Goal: Task Accomplishment & Management: Manage account settings

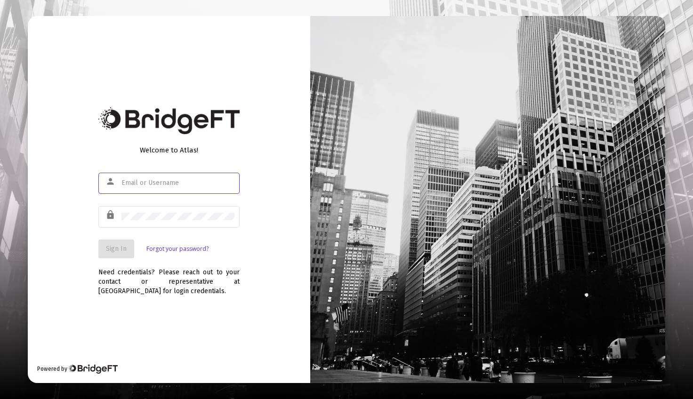
type input "[PERSON_NAME][EMAIL_ADDRESS][DOMAIN_NAME]"
click at [106, 252] on span "Sign In" at bounding box center [116, 249] width 21 height 8
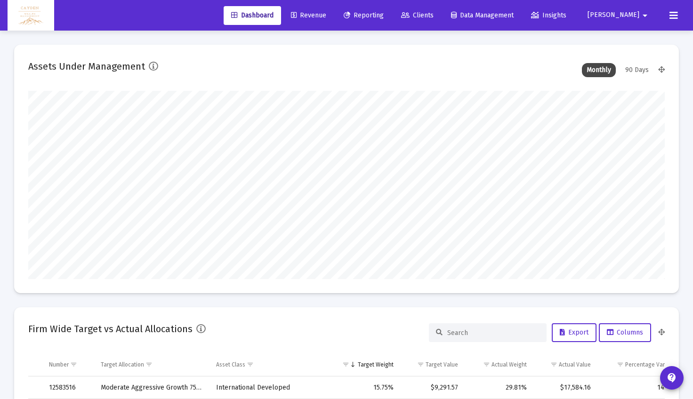
scroll to position [188, 343]
type input "[DATE]"
type input "5280-01-01"
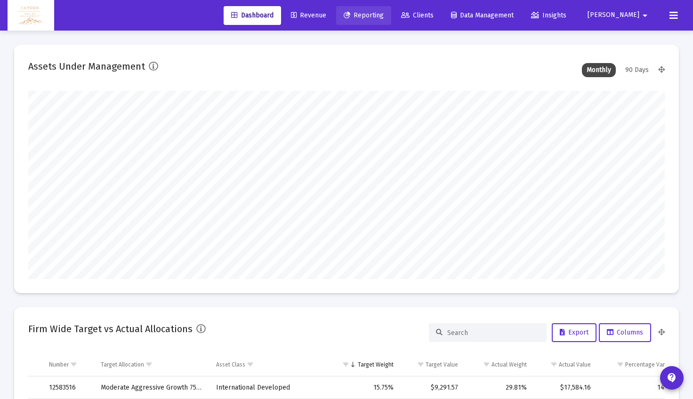
click at [384, 12] on span "Reporting" at bounding box center [364, 15] width 40 height 8
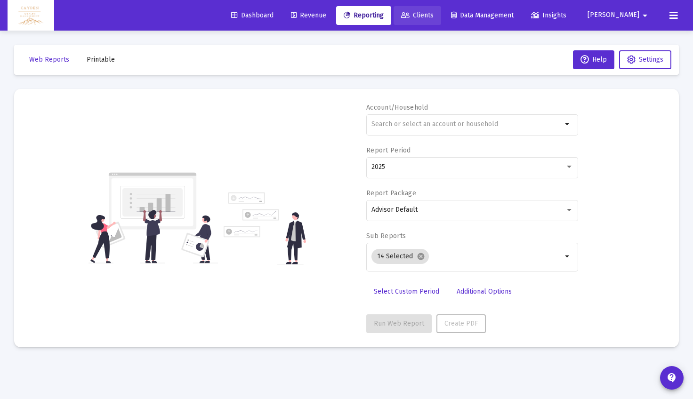
click at [434, 12] on span "Clients" at bounding box center [417, 15] width 32 height 8
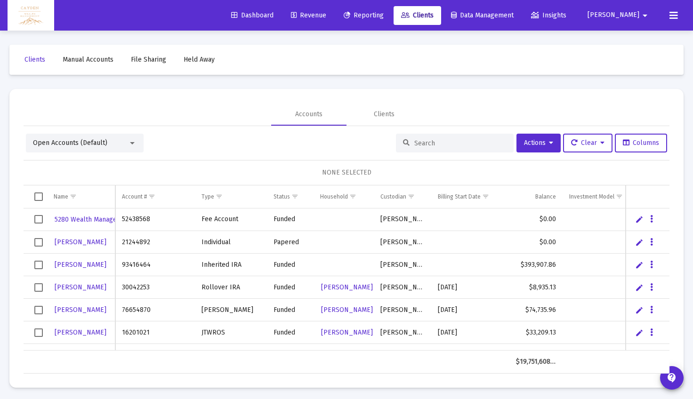
click at [672, 20] on icon at bounding box center [674, 15] width 8 height 11
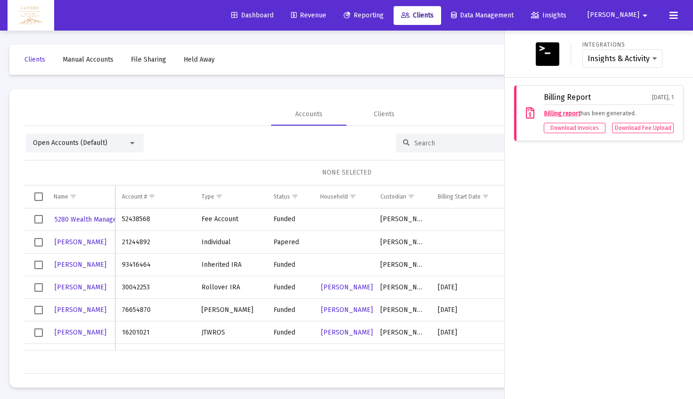
click at [636, 18] on span "[PERSON_NAME]" at bounding box center [614, 15] width 52 height 8
click at [643, 44] on span "Settings" at bounding box center [644, 40] width 28 height 23
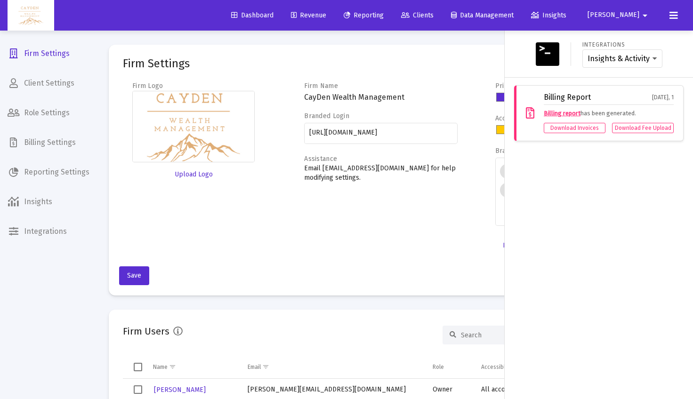
click at [95, 191] on div at bounding box center [346, 199] width 693 height 399
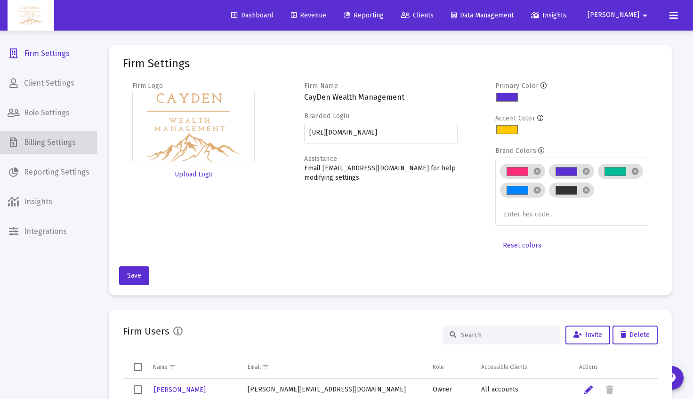
click at [57, 138] on span "Billing Settings" at bounding box center [48, 142] width 97 height 23
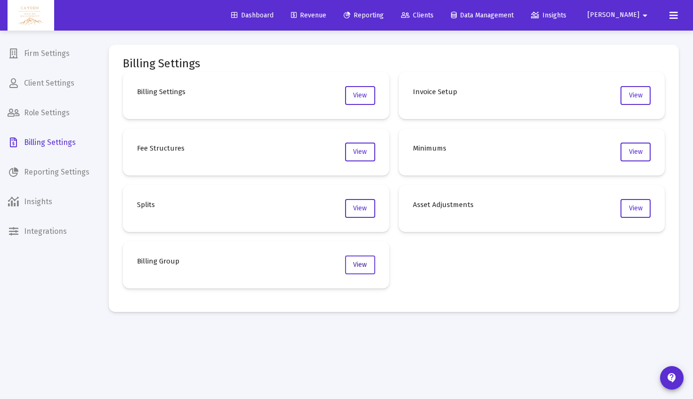
click at [366, 265] on span "View" at bounding box center [360, 265] width 14 height 8
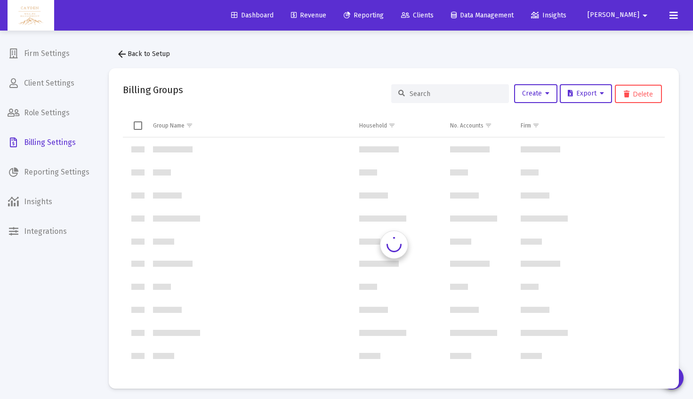
scroll to position [452, 0]
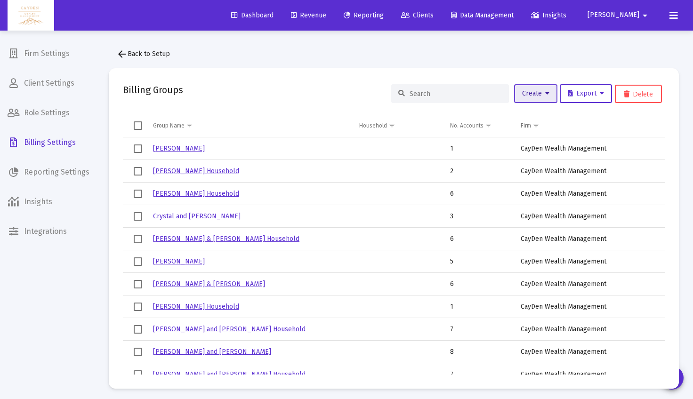
click at [538, 93] on span "Create" at bounding box center [535, 93] width 27 height 8
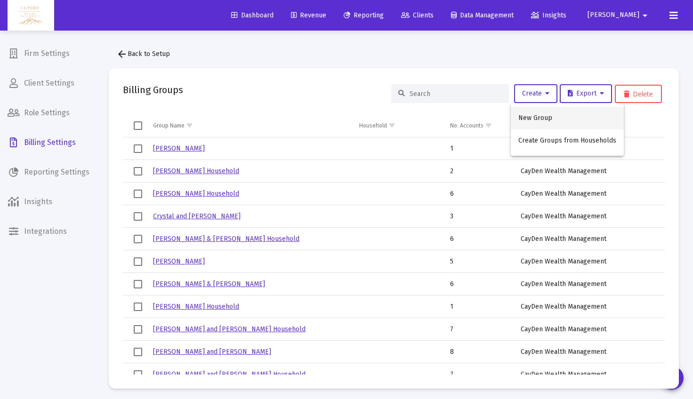
click at [535, 112] on button "New Group" at bounding box center [567, 118] width 113 height 23
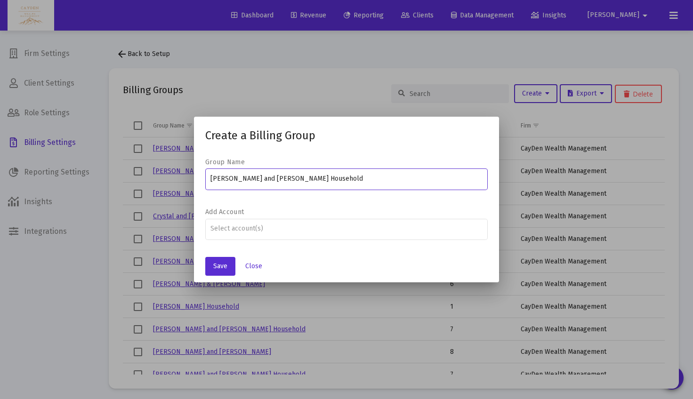
drag, startPoint x: 282, startPoint y: 178, endPoint x: 200, endPoint y: 178, distance: 81.9
click at [200, 178] on div "Group Name [PERSON_NAME] and [PERSON_NAME] Household Add Account" at bounding box center [346, 201] width 305 height 100
type input "[PERSON_NAME] and [PERSON_NAME] Household"
click at [249, 235] on div at bounding box center [346, 228] width 273 height 23
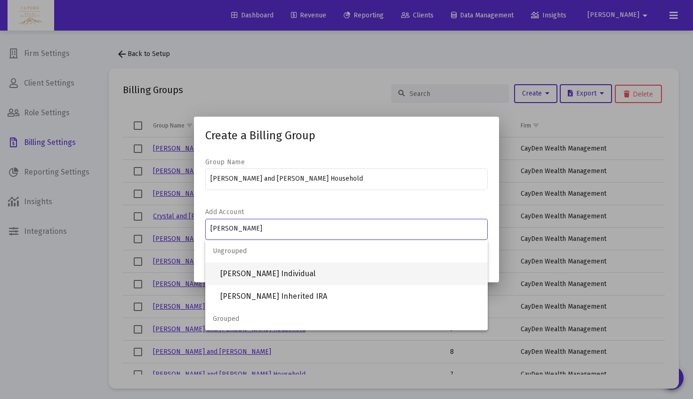
type input "[PERSON_NAME]"
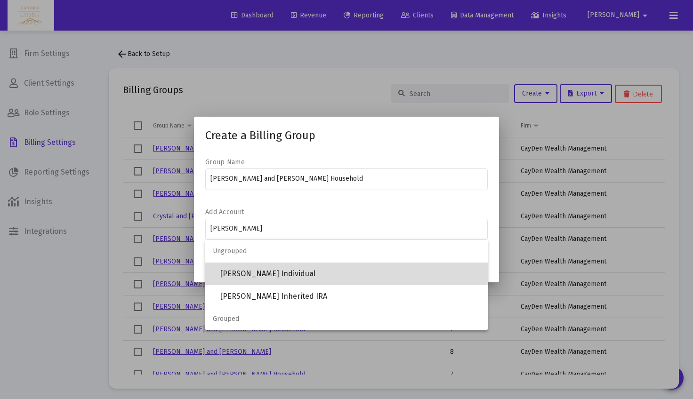
click at [276, 269] on span "[PERSON_NAME] Individual" at bounding box center [350, 274] width 260 height 23
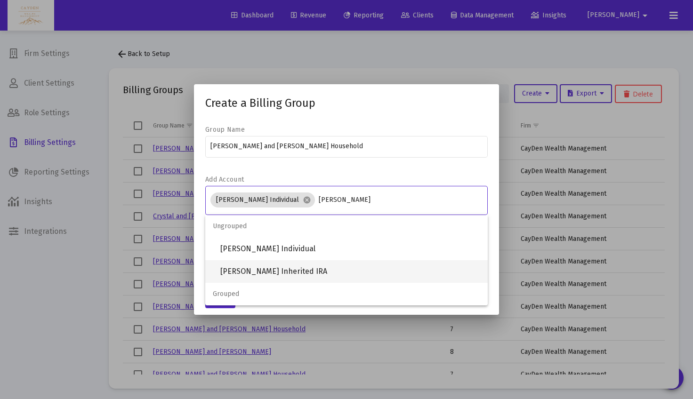
type input "[PERSON_NAME]"
click at [300, 276] on span "[PERSON_NAME] Inherited IRA" at bounding box center [350, 271] width 260 height 23
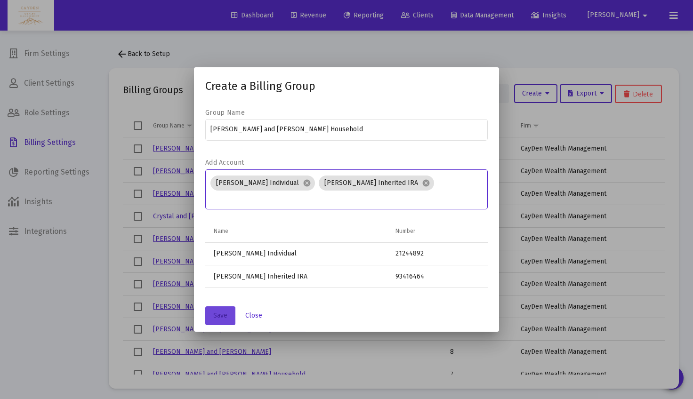
click at [215, 319] on span "Save" at bounding box center [220, 316] width 14 height 8
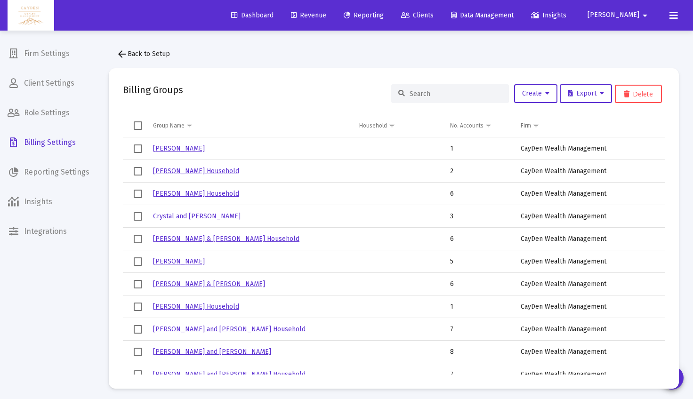
click at [441, 19] on link "Clients" at bounding box center [418, 15] width 48 height 19
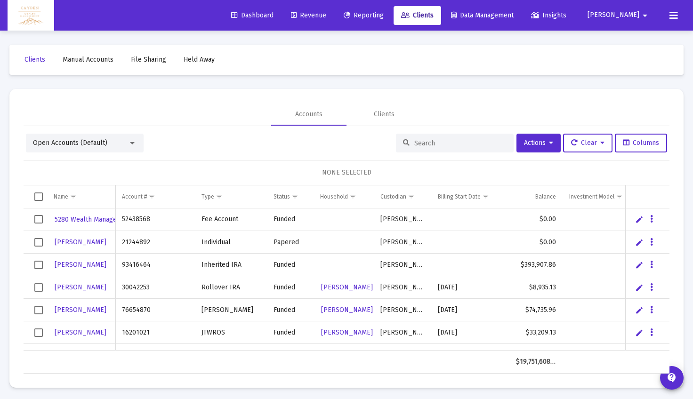
click at [414, 141] on input at bounding box center [460, 143] width 92 height 8
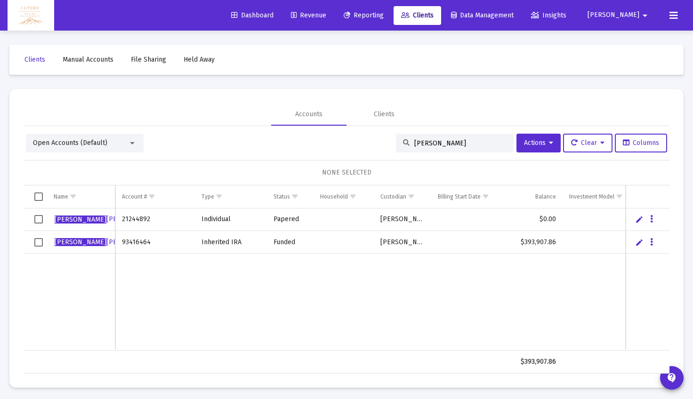
type input "[PERSON_NAME]"
click at [37, 219] on span "Select row" at bounding box center [38, 219] width 8 height 8
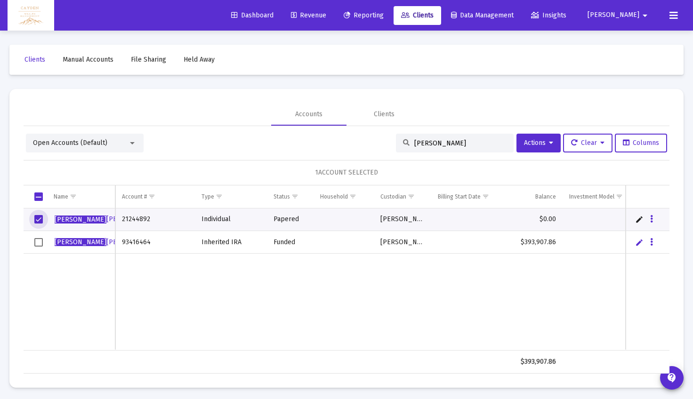
click at [38, 246] on span "Select row" at bounding box center [38, 242] width 8 height 8
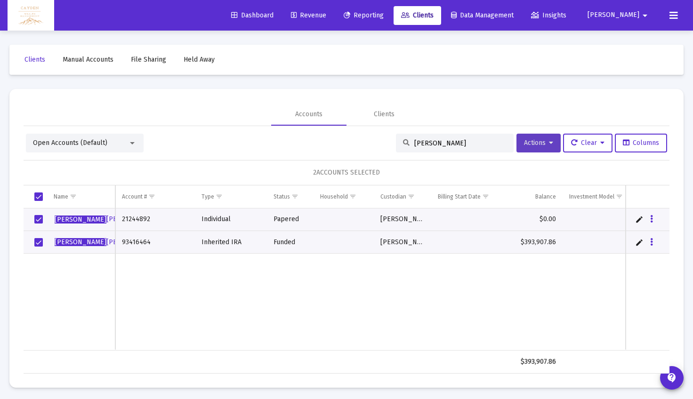
click at [536, 144] on span "Actions" at bounding box center [538, 143] width 29 height 8
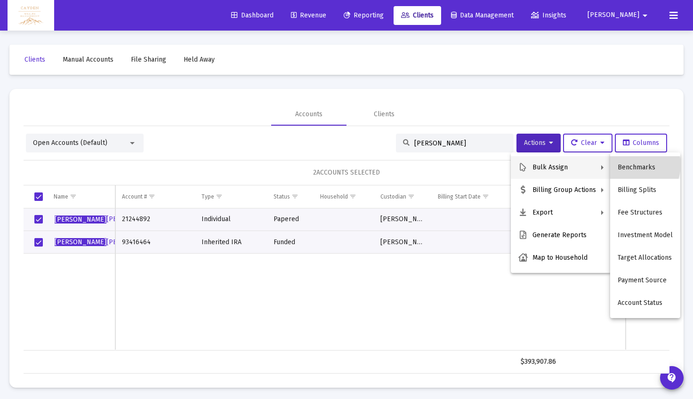
click at [637, 165] on button "Benchmarks" at bounding box center [645, 167] width 70 height 23
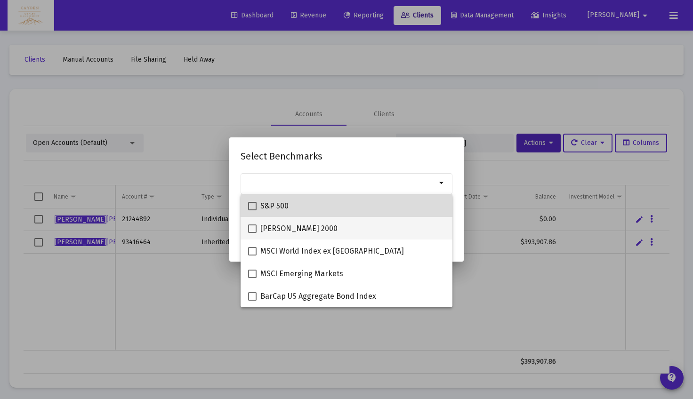
drag, startPoint x: 292, startPoint y: 207, endPoint x: 287, endPoint y: 235, distance: 28.7
click at [292, 207] on div "S&P 500" at bounding box center [346, 205] width 197 height 23
checkbox input "true"
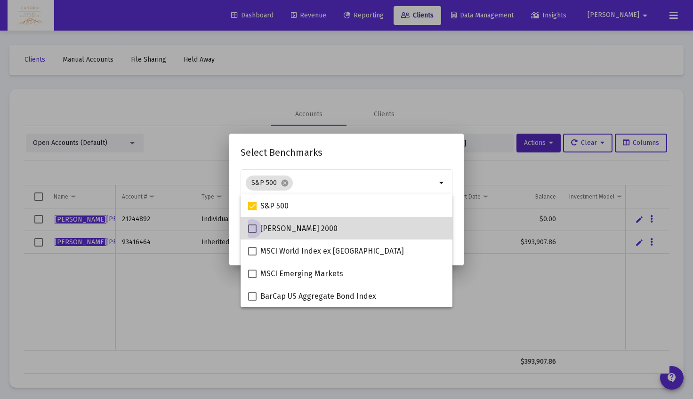
click at [291, 227] on span "[PERSON_NAME] 2000" at bounding box center [298, 228] width 77 height 11
click at [252, 233] on input "[PERSON_NAME] 2000" at bounding box center [252, 233] width 0 height 0
checkbox input "true"
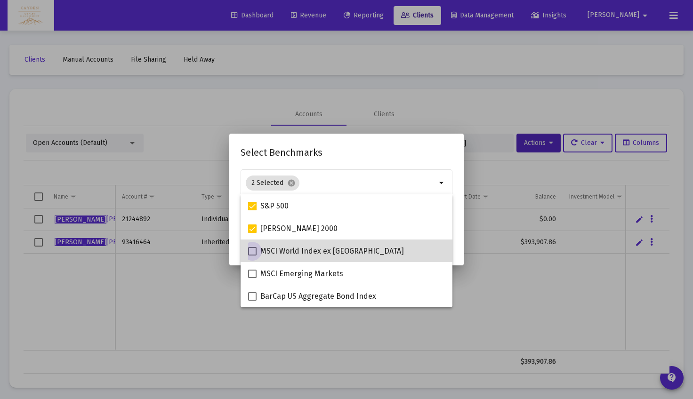
click at [292, 248] on span "MSCI World Index ex [GEOGRAPHIC_DATA]" at bounding box center [332, 251] width 144 height 11
click at [252, 256] on input "MSCI World Index ex [GEOGRAPHIC_DATA]" at bounding box center [252, 256] width 0 height 0
checkbox input "true"
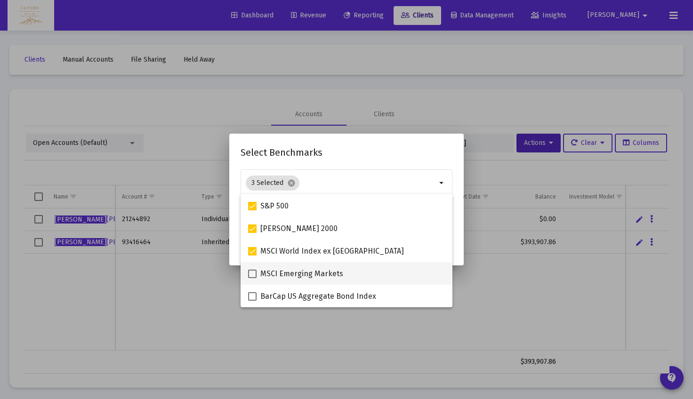
click at [292, 270] on span "MSCI Emerging Markets" at bounding box center [301, 273] width 83 height 11
click at [252, 278] on input "MSCI Emerging Markets" at bounding box center [252, 278] width 0 height 0
checkbox input "true"
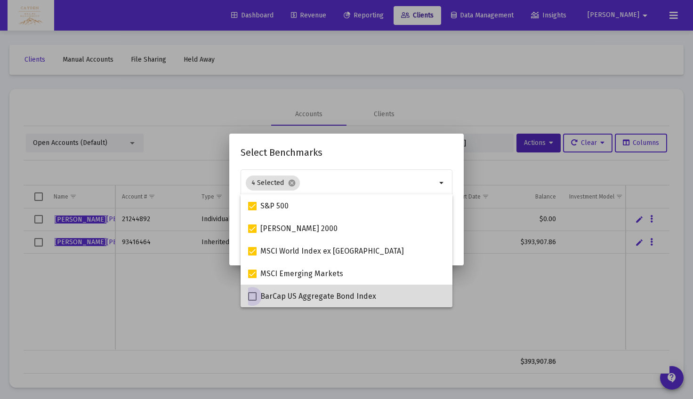
click at [290, 294] on span "BarCap US Aggregate Bond Index" at bounding box center [318, 296] width 116 height 11
click at [252, 301] on input "BarCap US Aggregate Bond Index" at bounding box center [252, 301] width 0 height 0
checkbox input "true"
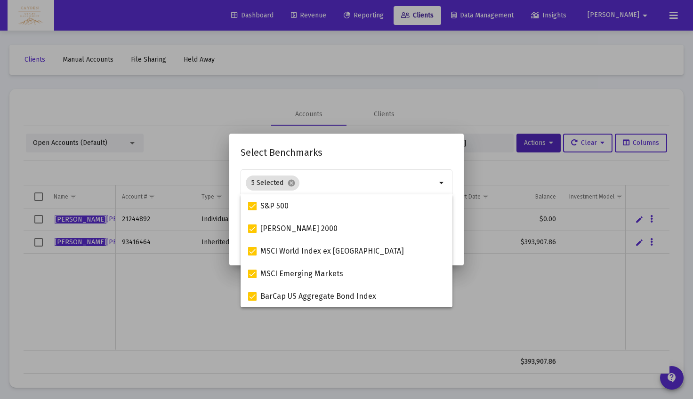
click at [387, 154] on h2 "Select Benchmarks" at bounding box center [347, 152] width 212 height 15
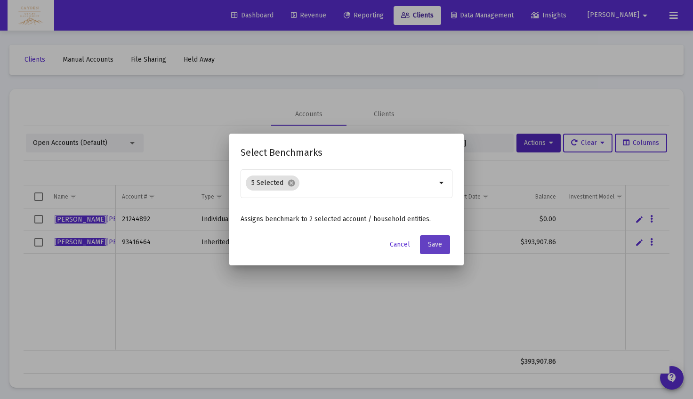
click at [427, 244] on button "Save" at bounding box center [435, 244] width 30 height 19
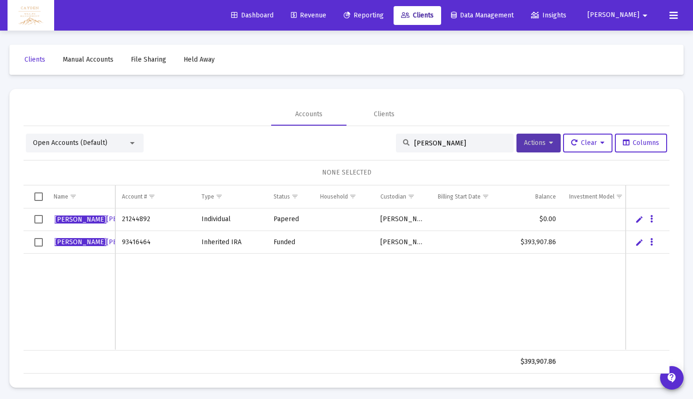
click at [536, 145] on span "Actions" at bounding box center [538, 143] width 29 height 8
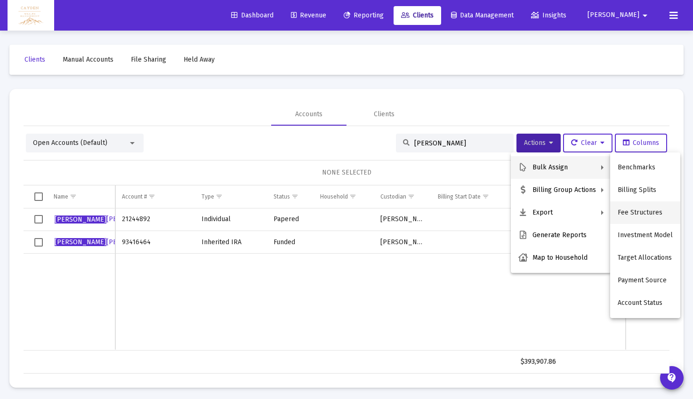
click at [652, 209] on button "Fee Structures" at bounding box center [645, 213] width 70 height 23
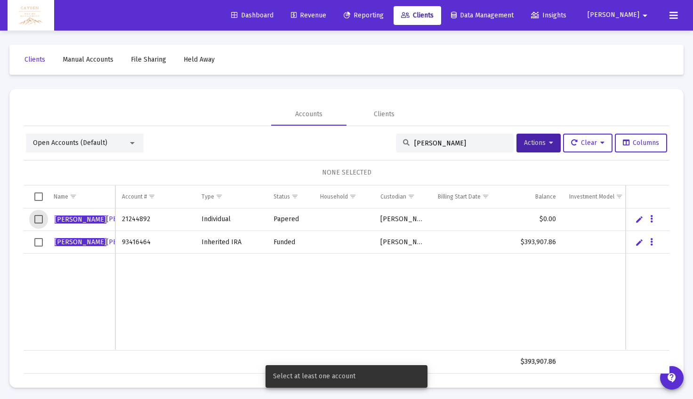
drag, startPoint x: 35, startPoint y: 218, endPoint x: 40, endPoint y: 229, distance: 12.0
click at [35, 218] on span "Select row" at bounding box center [38, 219] width 8 height 8
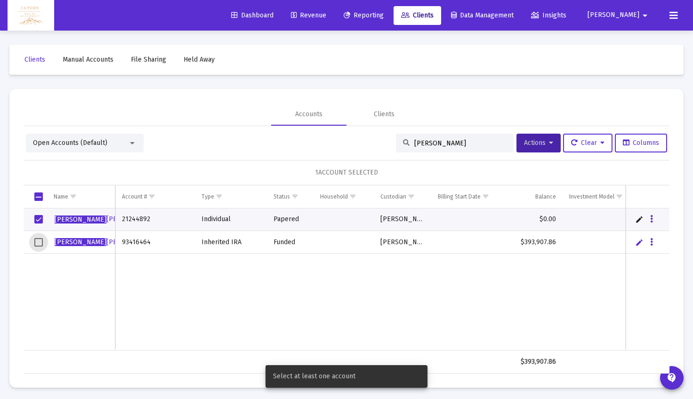
click at [40, 242] on span "Select row" at bounding box center [38, 242] width 8 height 8
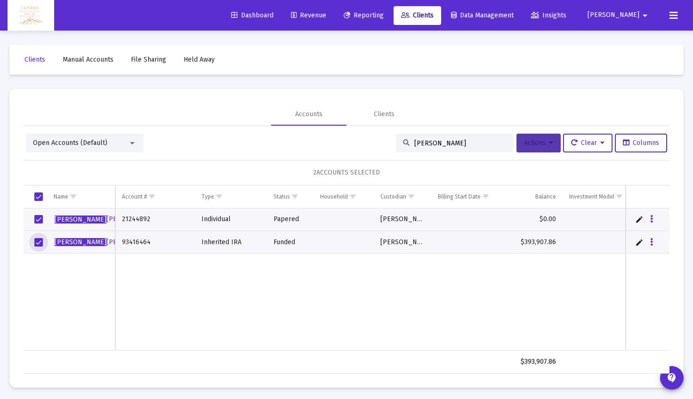
click at [530, 144] on span "Actions" at bounding box center [538, 143] width 29 height 8
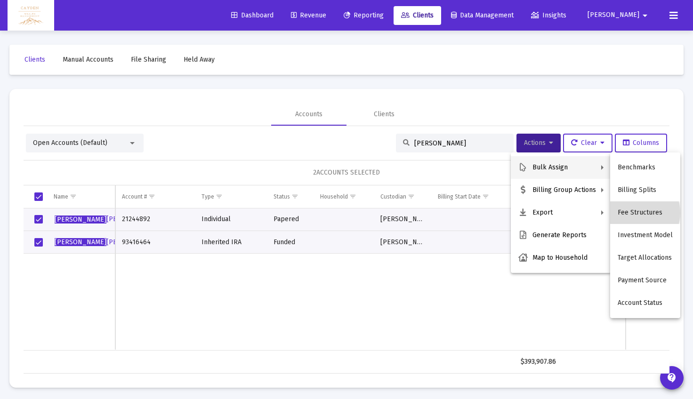
click at [636, 213] on button "Fee Structures" at bounding box center [645, 213] width 70 height 23
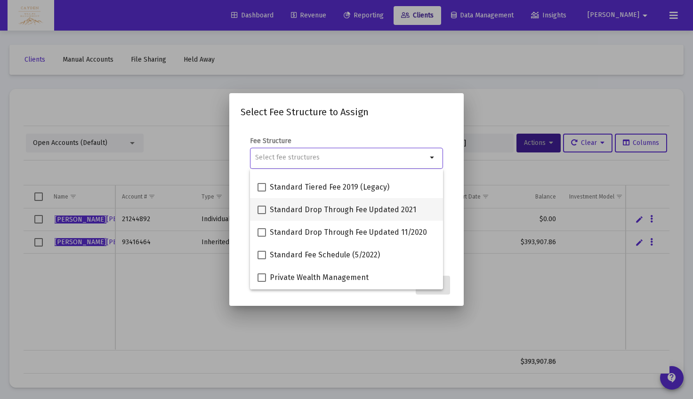
scroll to position [64, 0]
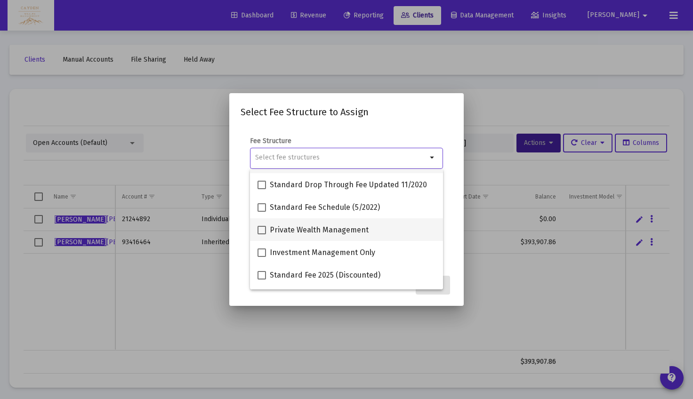
click at [326, 229] on span "Private Wealth Management" at bounding box center [319, 230] width 99 height 11
click at [262, 234] on input "Private Wealth Management" at bounding box center [261, 234] width 0 height 0
checkbox input "true"
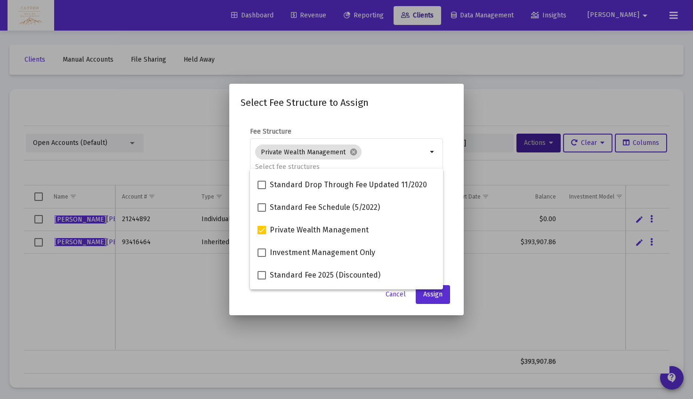
click at [365, 122] on mat-dialog-content "Fee Structure Private Wealth Management cancel arrow_drop_down Notes You are as…" at bounding box center [346, 198] width 234 height 161
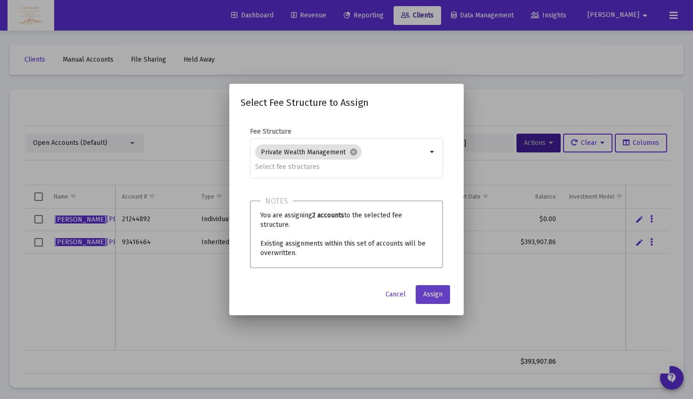
click at [430, 299] on button "Assign" at bounding box center [433, 294] width 34 height 19
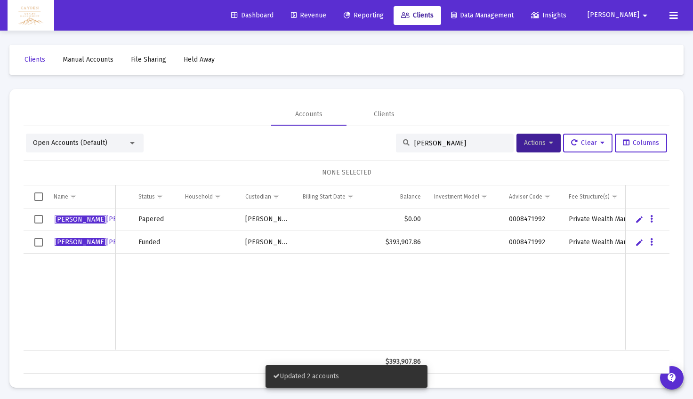
scroll to position [0, 0]
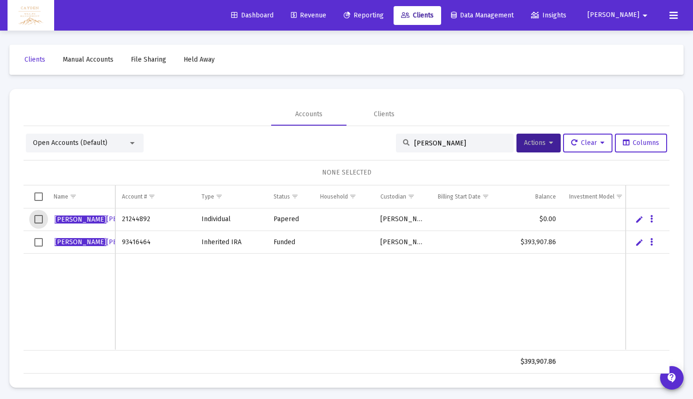
click at [41, 221] on span "Select row" at bounding box center [38, 219] width 8 height 8
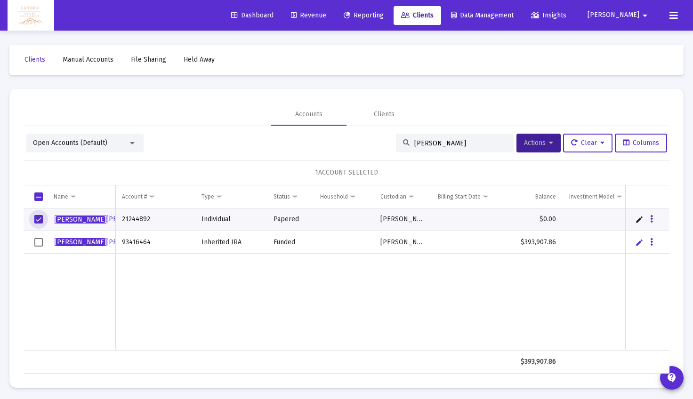
click at [34, 238] on span "Select row" at bounding box center [38, 242] width 8 height 8
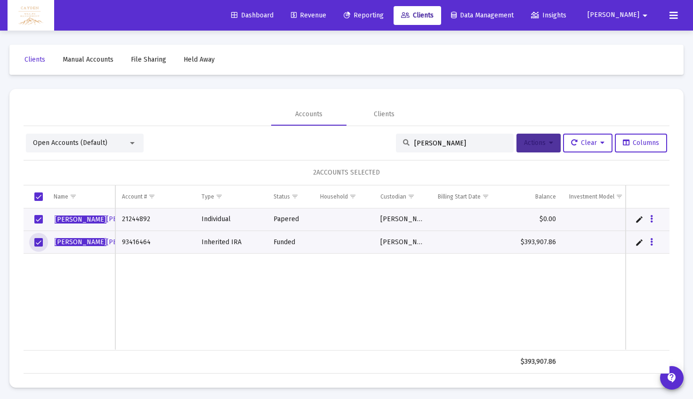
click at [527, 140] on span "Actions" at bounding box center [538, 143] width 29 height 8
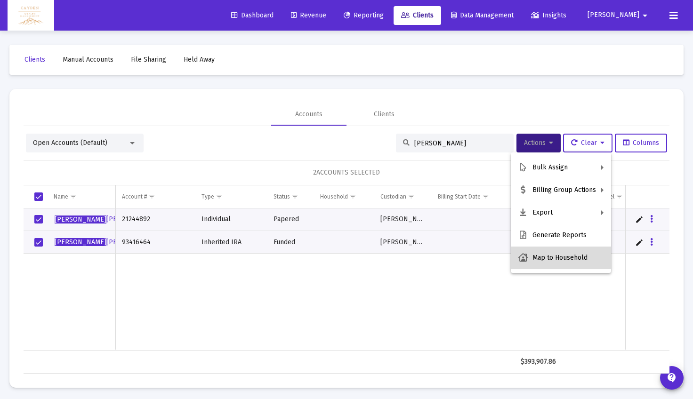
click at [571, 254] on button "Map to Household" at bounding box center [561, 258] width 100 height 23
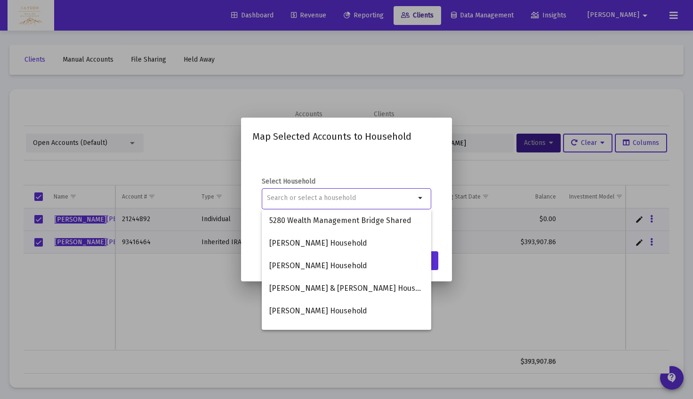
click at [383, 144] on h2 "Map Selected Accounts to Household" at bounding box center [346, 136] width 188 height 15
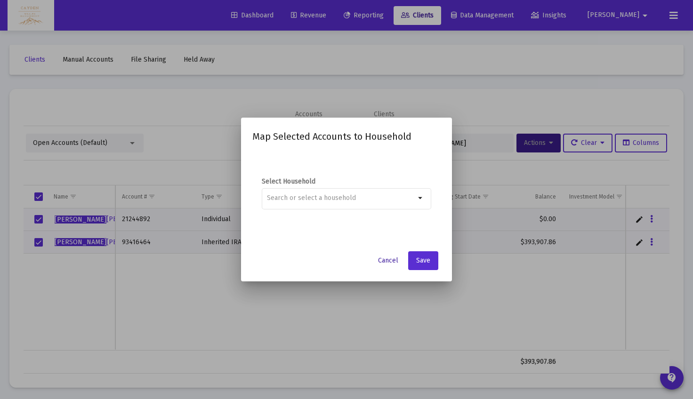
click at [391, 257] on span "Cancel" at bounding box center [388, 261] width 20 height 8
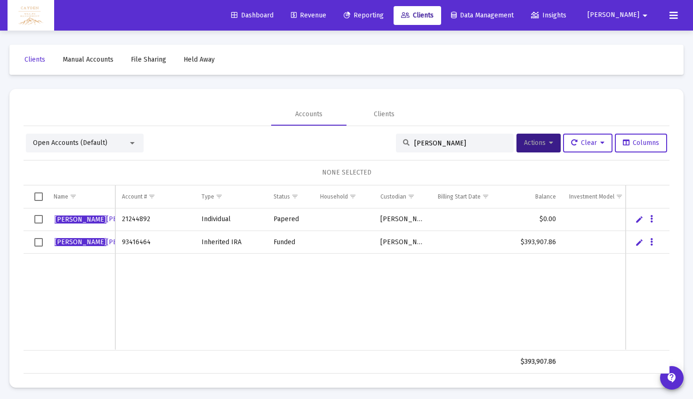
click at [117, 145] on div "Open Accounts (Default)" at bounding box center [80, 142] width 95 height 9
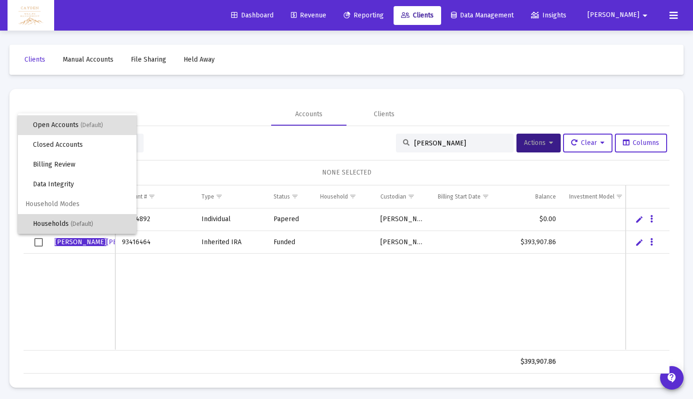
click at [116, 218] on span "Households (Default)" at bounding box center [81, 224] width 96 height 20
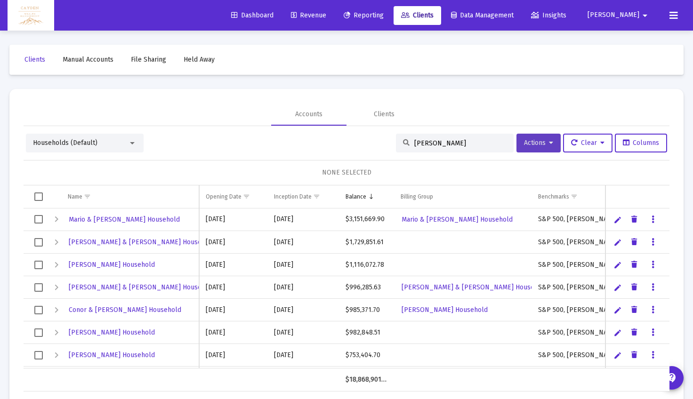
click at [544, 139] on span "Actions" at bounding box center [538, 143] width 29 height 8
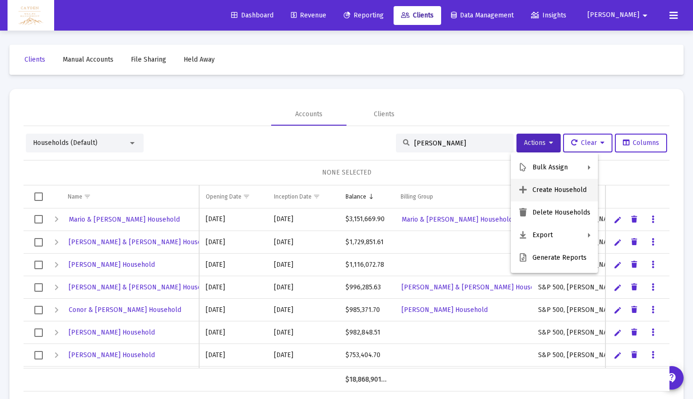
click at [568, 191] on button "Create Household" at bounding box center [554, 190] width 87 height 23
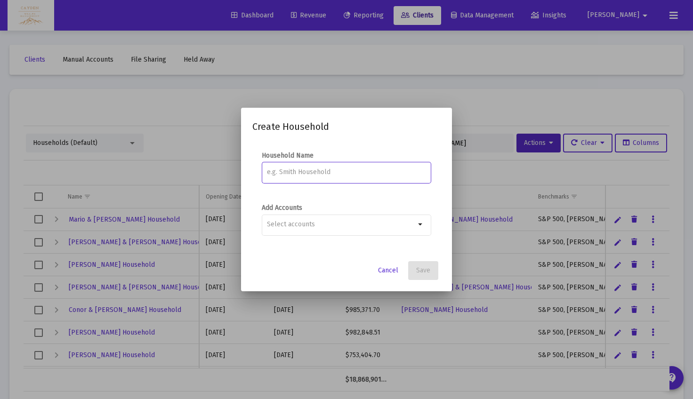
paste input "[PERSON_NAME] and [PERSON_NAME]"
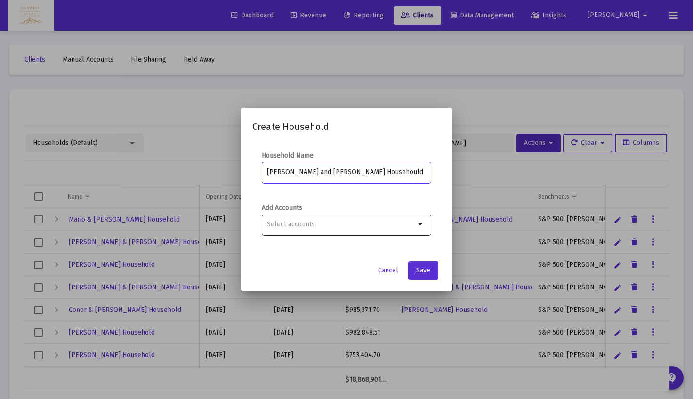
type input "[PERSON_NAME] and [PERSON_NAME] Househould"
click at [355, 230] on div at bounding box center [341, 224] width 148 height 23
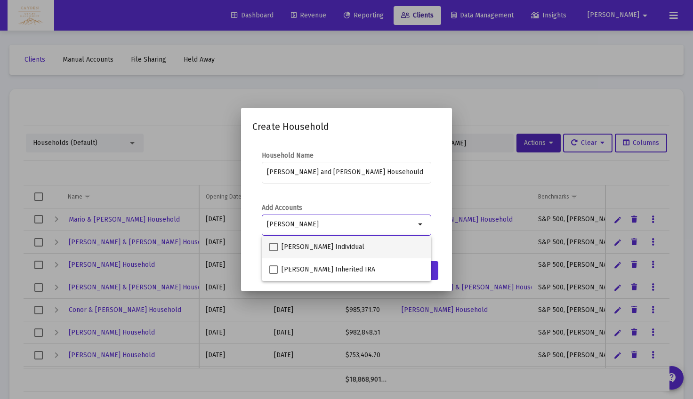
type input "[PERSON_NAME]"
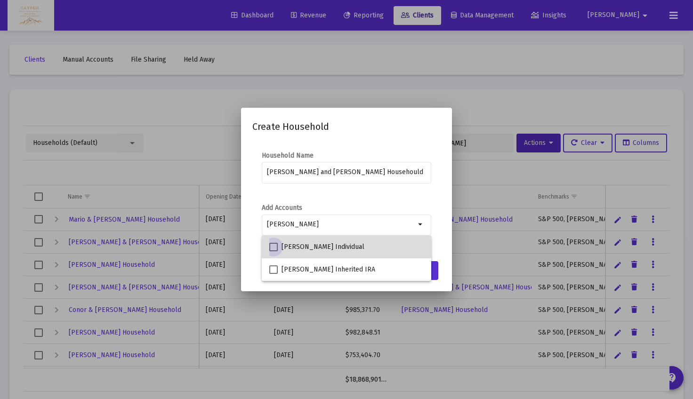
click at [351, 252] on span "[PERSON_NAME] Individual" at bounding box center [323, 247] width 83 height 11
click at [274, 252] on input "[PERSON_NAME] Individual" at bounding box center [273, 251] width 0 height 0
checkbox input "true"
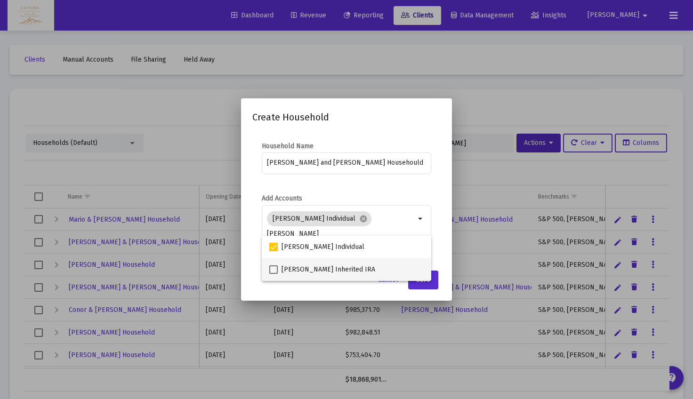
click at [339, 263] on mat-checkbox "[PERSON_NAME] Inherited IRA" at bounding box center [322, 269] width 106 height 23
click at [336, 269] on span "[PERSON_NAME] Inherited IRA" at bounding box center [329, 269] width 94 height 11
click at [274, 274] on input "[PERSON_NAME] Inherited IRA" at bounding box center [273, 274] width 0 height 0
checkbox input "true"
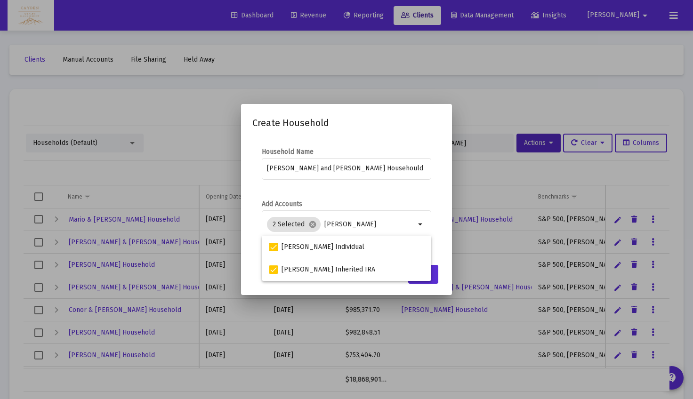
click at [369, 192] on mat-dialog-content "Household Name [PERSON_NAME] and [PERSON_NAME] Househould Add Accounts 2 Select…" at bounding box center [346, 198] width 211 height 121
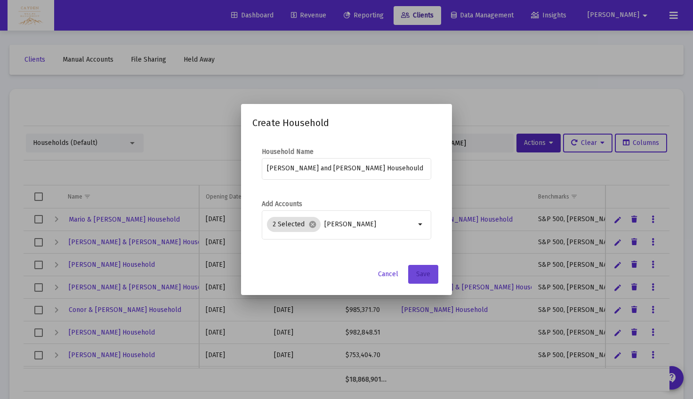
click at [431, 278] on button "Save" at bounding box center [423, 274] width 30 height 19
